Goal: Task Accomplishment & Management: Complete application form

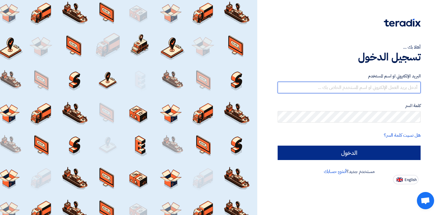
type input "mabouzekri@smartmediaeg.net"
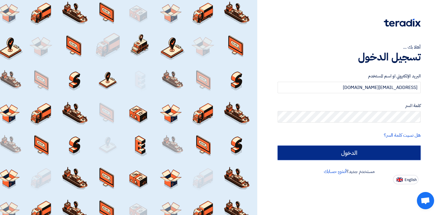
click at [379, 151] on input "الدخول" at bounding box center [349, 152] width 143 height 14
type input "Sign in"
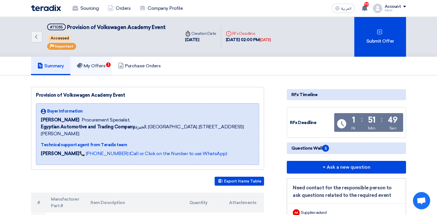
click at [85, 65] on h5 "My Offers 1" at bounding box center [91, 66] width 29 height 6
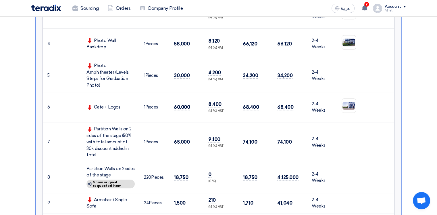
scroll to position [287, 0]
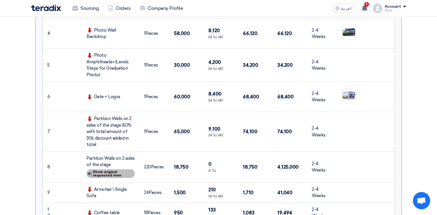
click at [106, 169] on div "Show details Show original requested item" at bounding box center [110, 173] width 48 height 9
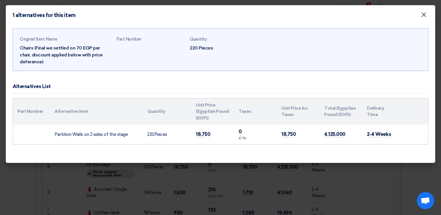
click at [426, 14] on span "×" at bounding box center [424, 15] width 6 height 11
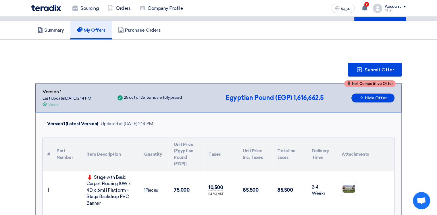
scroll to position [0, 0]
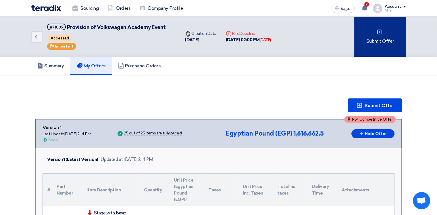
click at [384, 32] on div "Submit Offer" at bounding box center [380, 37] width 52 height 40
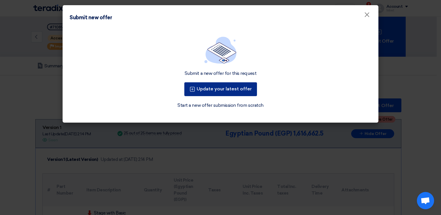
click at [210, 90] on button "Update your latest offer" at bounding box center [220, 89] width 73 height 14
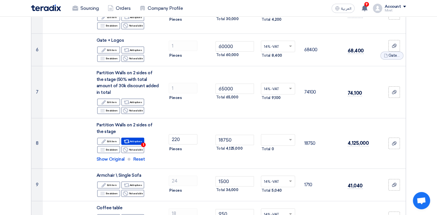
scroll to position [258, 0]
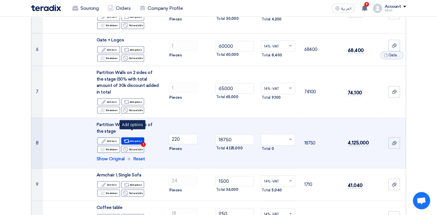
click at [135, 137] on div "Alternative Add options 1" at bounding box center [132, 140] width 23 height 7
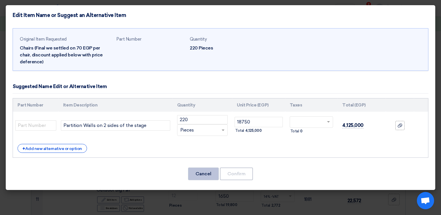
click at [202, 174] on button "Cancel" at bounding box center [203, 173] width 31 height 13
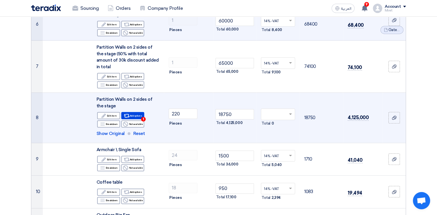
scroll to position [287, 0]
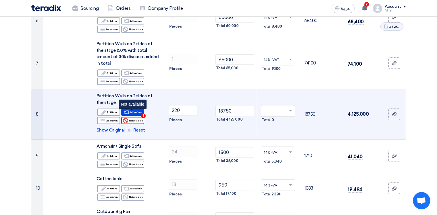
click at [136, 117] on div "Reject Not available" at bounding box center [132, 120] width 23 height 7
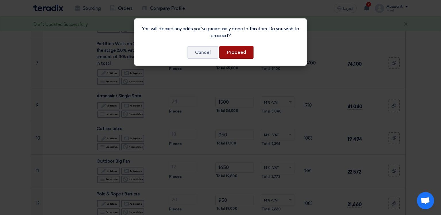
click at [235, 52] on button "Proceed" at bounding box center [236, 52] width 34 height 13
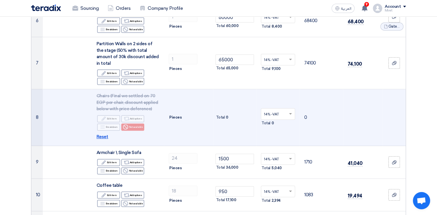
click at [100, 133] on span "Reset" at bounding box center [102, 136] width 12 height 7
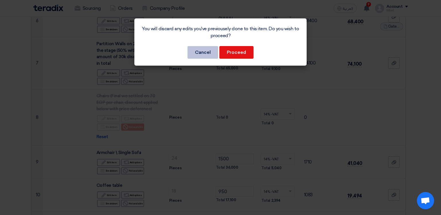
click at [210, 53] on button "Cancel" at bounding box center [203, 52] width 31 height 13
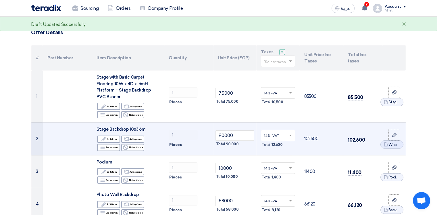
scroll to position [0, 0]
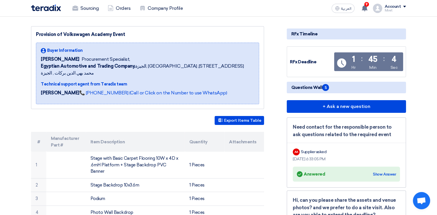
scroll to position [57, 0]
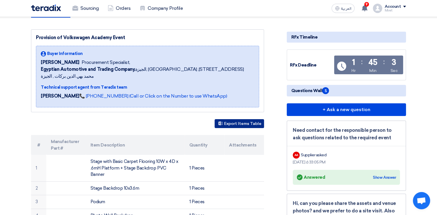
click at [245, 119] on button "Export Items Table" at bounding box center [239, 123] width 49 height 9
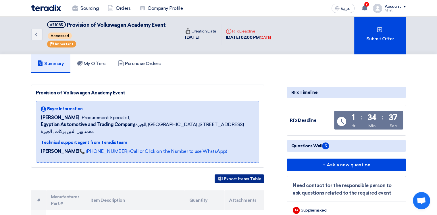
scroll to position [0, 0]
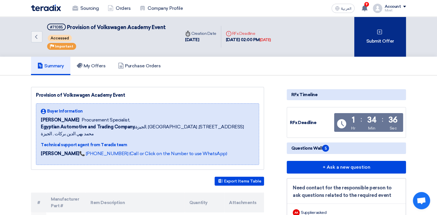
click at [377, 38] on div "Submit Offer" at bounding box center [380, 37] width 52 height 40
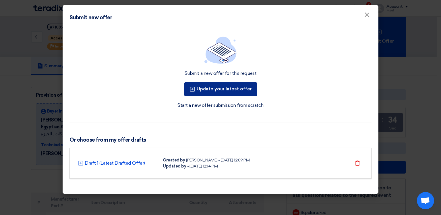
click at [213, 86] on button "Update your latest offer" at bounding box center [220, 89] width 73 height 14
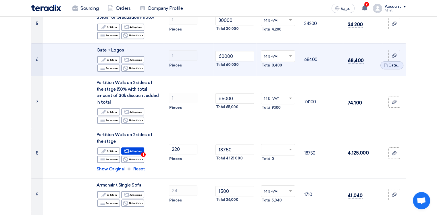
scroll to position [258, 0]
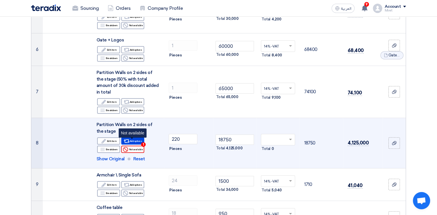
click at [139, 145] on div "Reject Not available" at bounding box center [132, 148] width 23 height 7
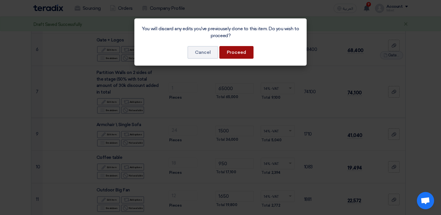
click at [248, 55] on button "Proceed" at bounding box center [236, 52] width 34 height 13
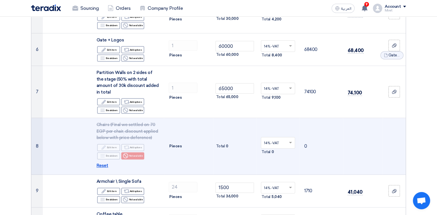
click at [102, 162] on span "Reset" at bounding box center [102, 165] width 12 height 7
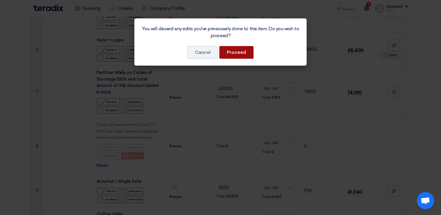
click at [238, 51] on button "Proceed" at bounding box center [236, 52] width 34 height 13
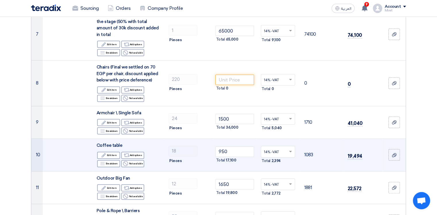
scroll to position [302, 0]
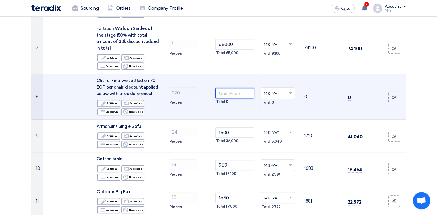
click at [233, 88] on input "number" at bounding box center [234, 93] width 39 height 10
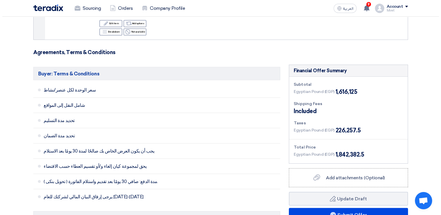
scroll to position [1091, 0]
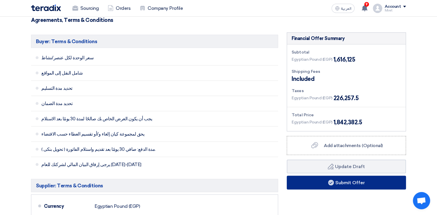
type input "900"
click at [370, 175] on button "Submit Offer" at bounding box center [346, 182] width 119 height 14
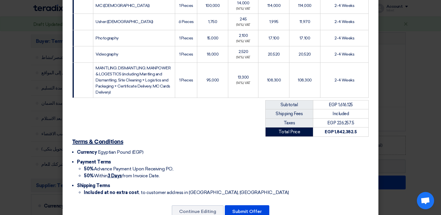
scroll to position [500, 0]
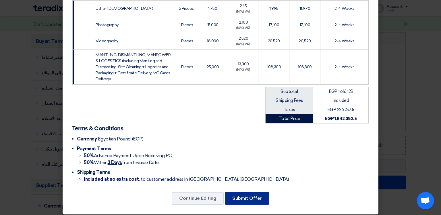
click at [255, 195] on button "Submit Offer" at bounding box center [247, 198] width 45 height 13
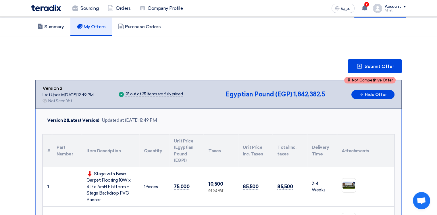
scroll to position [18, 0]
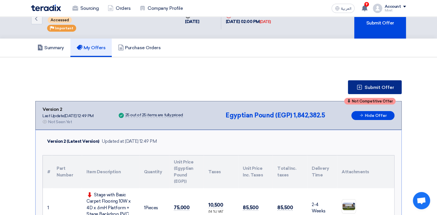
click at [384, 89] on span "Submit Offer" at bounding box center [379, 87] width 30 height 5
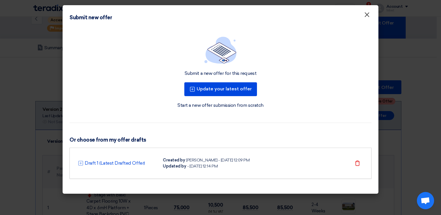
click at [366, 14] on span "×" at bounding box center [367, 15] width 6 height 11
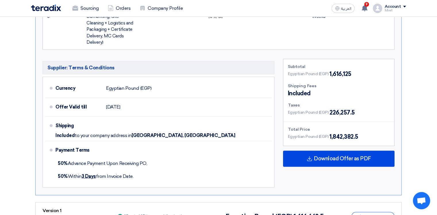
scroll to position [948, 0]
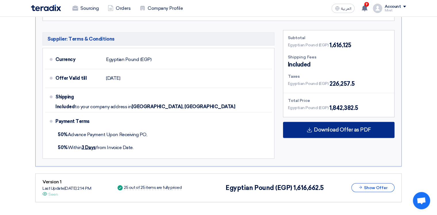
click at [349, 127] on span "Download Offer as PDF" at bounding box center [342, 129] width 57 height 5
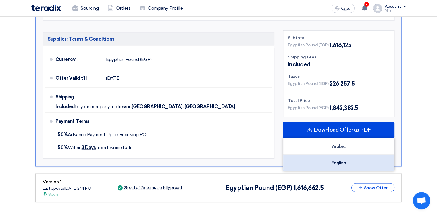
click at [341, 154] on div "English" at bounding box center [338, 162] width 111 height 16
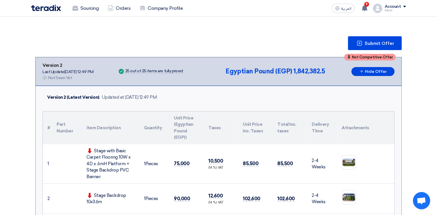
scroll to position [0, 0]
